Goal: Complete application form: Complete application form

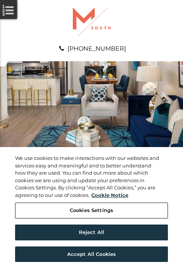
scroll to position [386, 0]
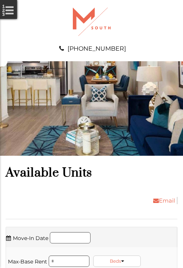
scroll to position [515, 0]
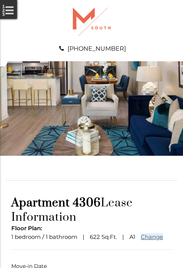
scroll to position [56, 0]
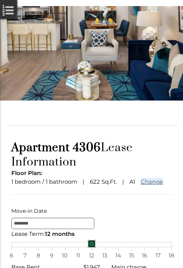
click at [91, 248] on link at bounding box center [92, 243] width 8 height 8
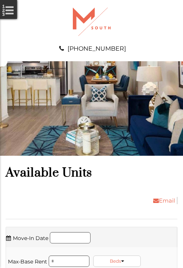
scroll to position [821, 0]
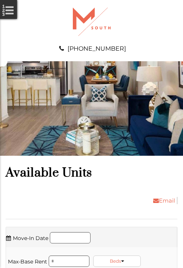
scroll to position [998, 0]
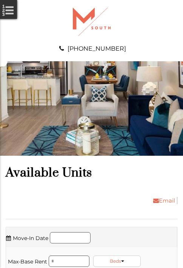
scroll to position [1255, 0]
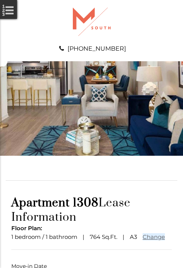
scroll to position [56, 0]
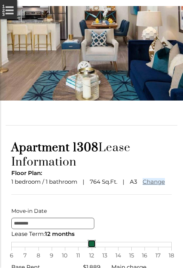
click at [91, 248] on link at bounding box center [92, 243] width 8 height 8
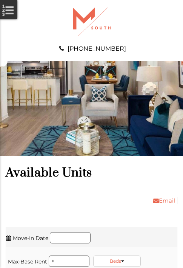
scroll to position [1384, 0]
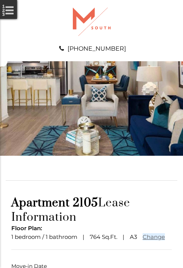
scroll to position [56, 0]
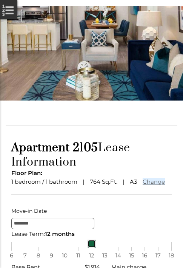
click at [91, 248] on link at bounding box center [92, 243] width 8 height 8
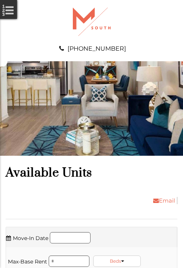
scroll to position [1513, 0]
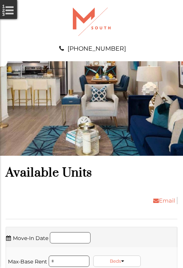
scroll to position [1690, 0]
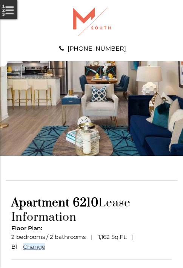
scroll to position [66, 0]
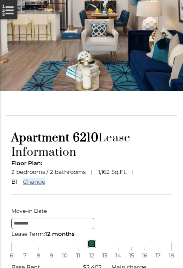
click at [91, 248] on link at bounding box center [92, 243] width 8 height 8
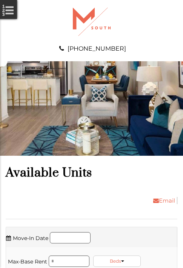
scroll to position [1818, 0]
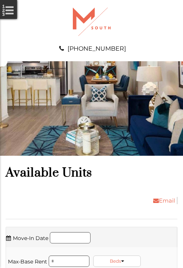
scroll to position [1947, 0]
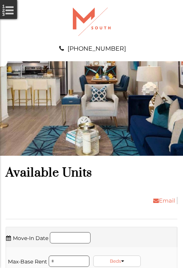
scroll to position [2205, 0]
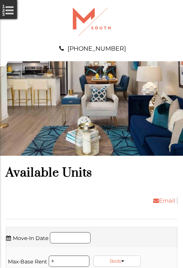
scroll to position [2382, 0]
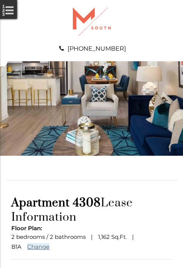
scroll to position [66, 0]
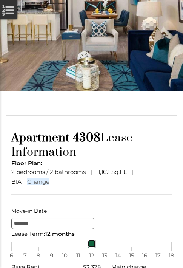
click at [91, 248] on link at bounding box center [92, 243] width 8 height 8
